Goal: Transaction & Acquisition: Purchase product/service

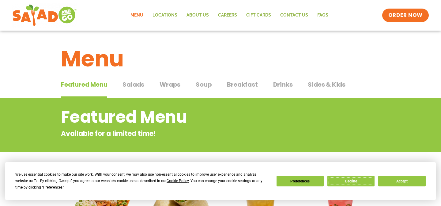
click at [348, 176] on button "Decline" at bounding box center [350, 181] width 47 height 11
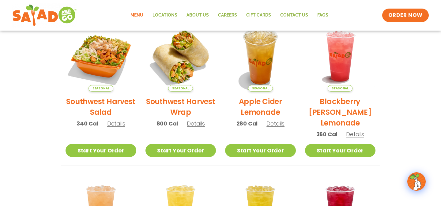
scroll to position [156, 0]
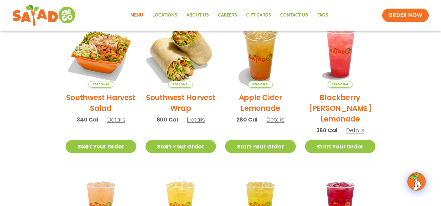
click at [164, 55] on img at bounding box center [180, 52] width 83 height 83
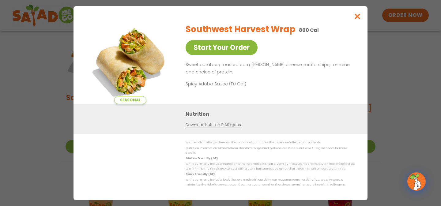
click at [234, 52] on link "Start Your Order" at bounding box center [222, 47] width 72 height 15
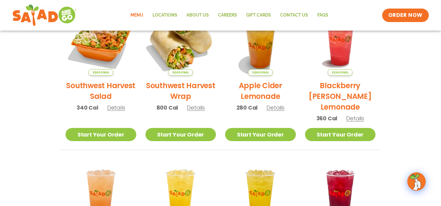
scroll to position [169, 0]
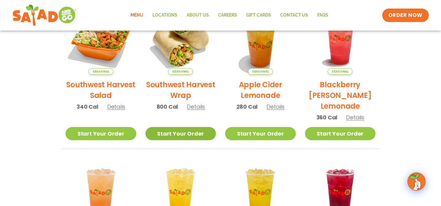
click at [186, 134] on link "Start Your Order" at bounding box center [180, 133] width 71 height 13
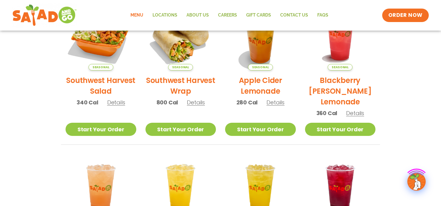
scroll to position [175, 0]
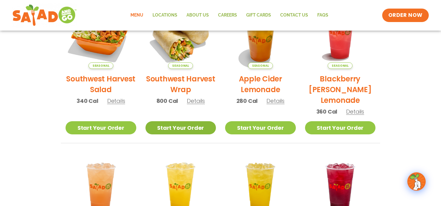
click at [198, 127] on link "Start Your Order" at bounding box center [180, 127] width 71 height 13
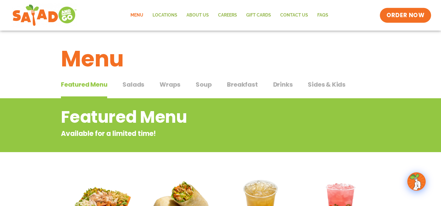
click at [411, 13] on span "ORDER NOW" at bounding box center [405, 15] width 38 height 8
